Goal: Communication & Community: Share content

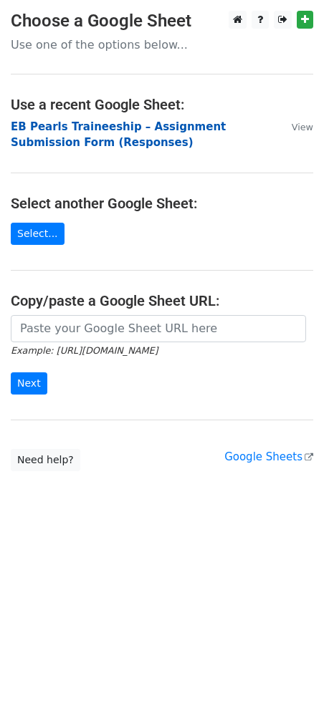
click at [44, 146] on strong "EB Pearls Traineeship – Assignment Submission Form (Responses)" at bounding box center [118, 134] width 215 height 29
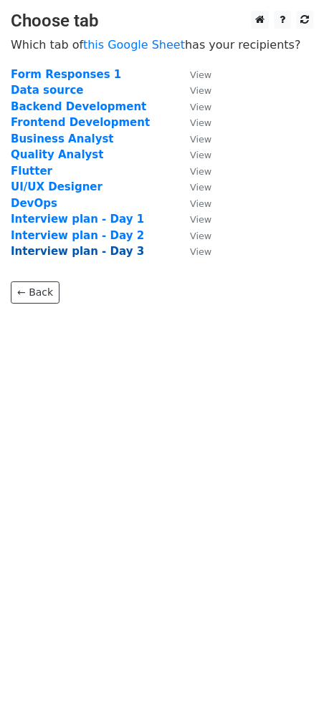
click at [79, 255] on strong "Interview plan - Day 3" at bounding box center [77, 251] width 133 height 13
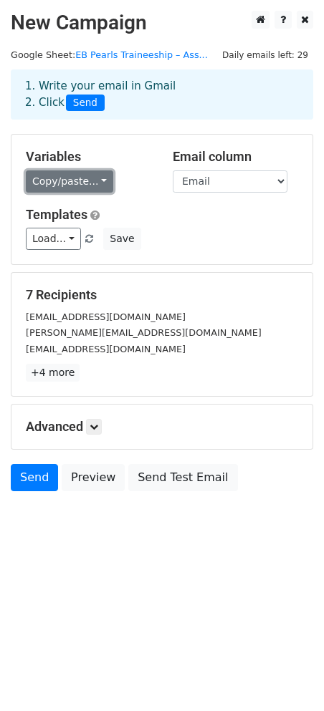
click at [69, 183] on link "Copy/paste..." at bounding box center [69, 181] width 87 height 22
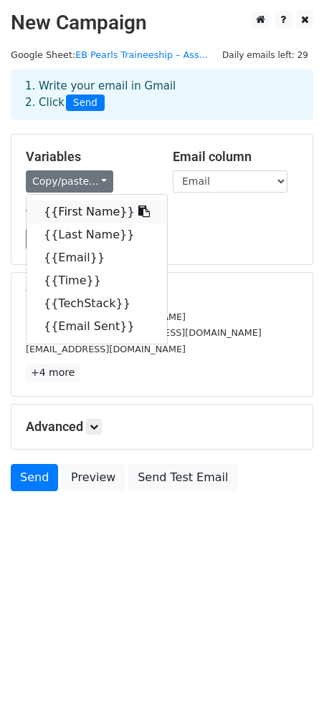
click at [73, 211] on link "{{First Name}}" at bounding box center [96, 212] width 140 height 23
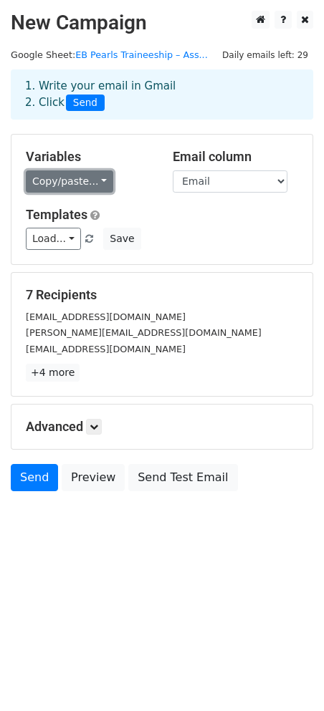
click at [60, 182] on link "Copy/paste..." at bounding box center [69, 181] width 87 height 22
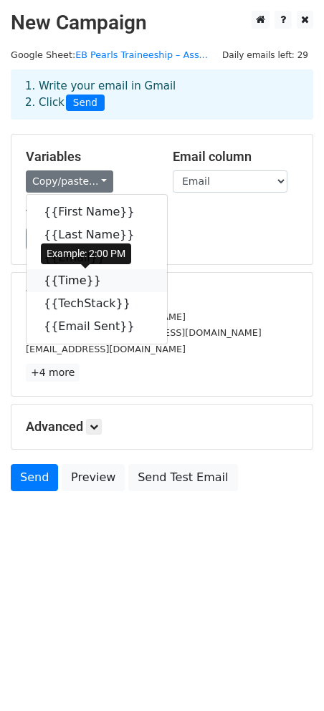
click at [66, 286] on link "{{Time}}" at bounding box center [96, 280] width 140 height 23
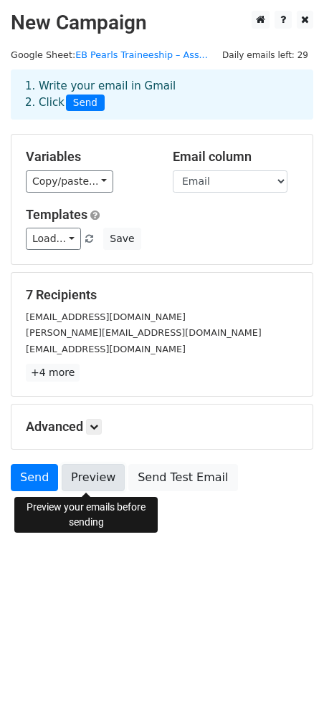
click at [107, 487] on link "Preview" at bounding box center [93, 477] width 63 height 27
click at [77, 483] on link "Preview" at bounding box center [93, 477] width 63 height 27
click at [87, 487] on link "Preview" at bounding box center [93, 477] width 63 height 27
click at [79, 485] on link "Preview" at bounding box center [93, 477] width 63 height 27
click at [103, 477] on link "Preview" at bounding box center [93, 477] width 63 height 27
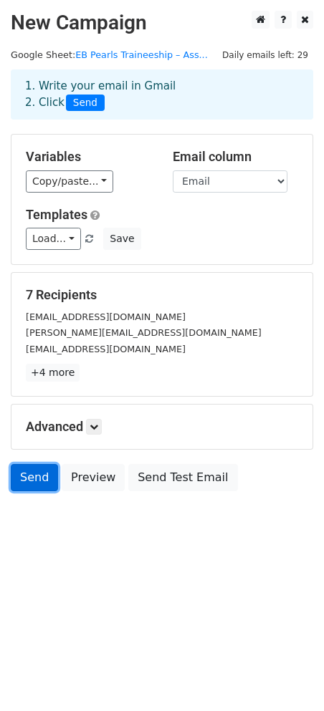
click at [39, 487] on link "Send" at bounding box center [34, 477] width 47 height 27
